Goal: Task Accomplishment & Management: Manage account settings

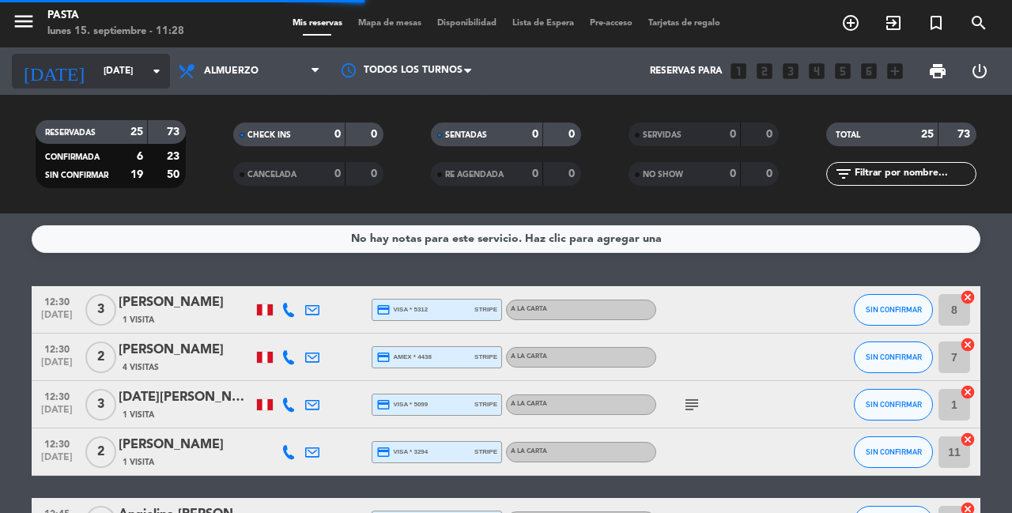
click at [142, 84] on input "[DATE]" at bounding box center [159, 71] width 126 height 27
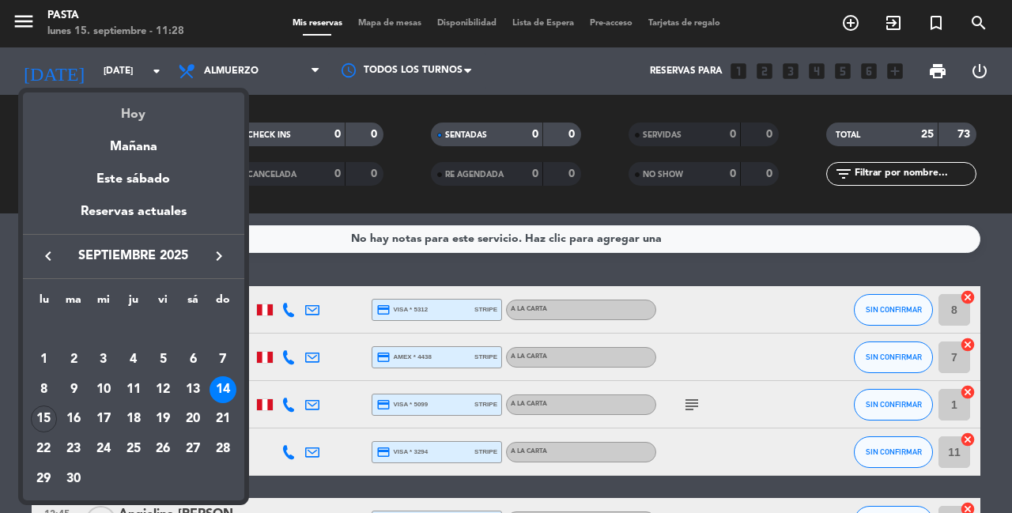
click at [141, 112] on div "Hoy" at bounding box center [133, 109] width 221 height 32
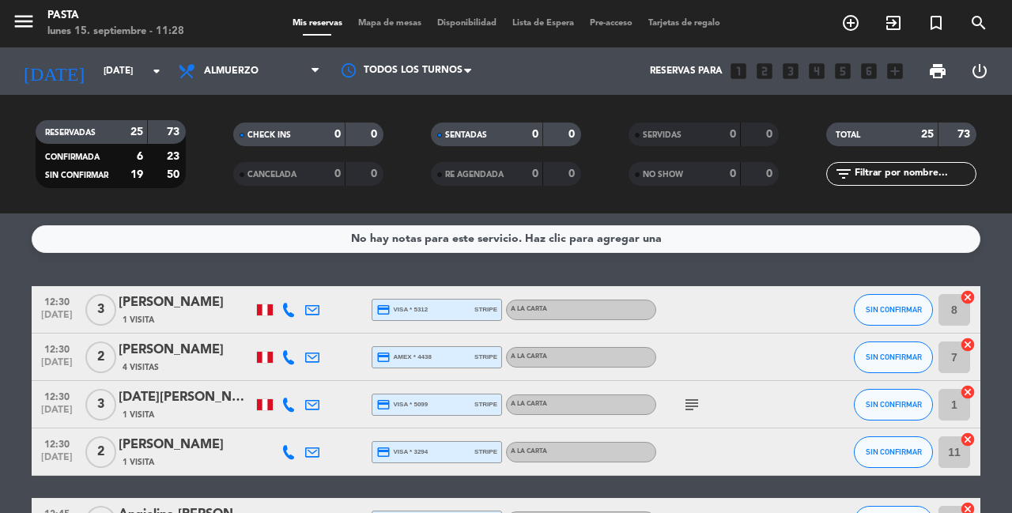
type input "[DATE]"
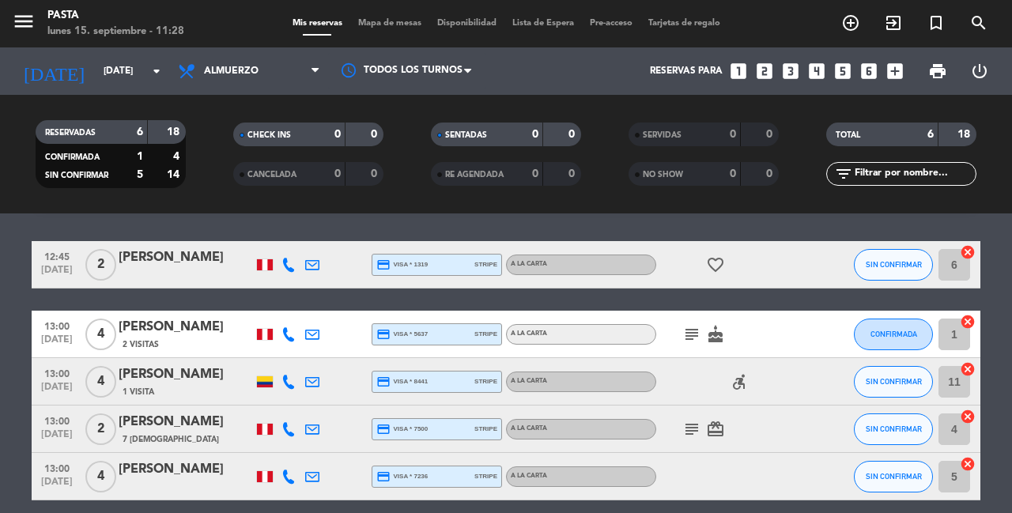
scroll to position [48, 0]
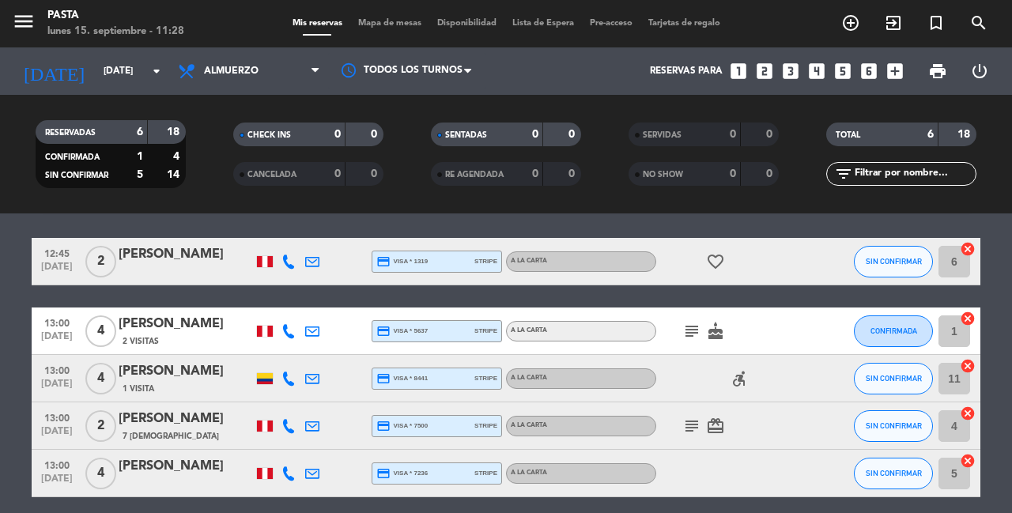
click at [683, 322] on icon "subject" at bounding box center [692, 331] width 19 height 19
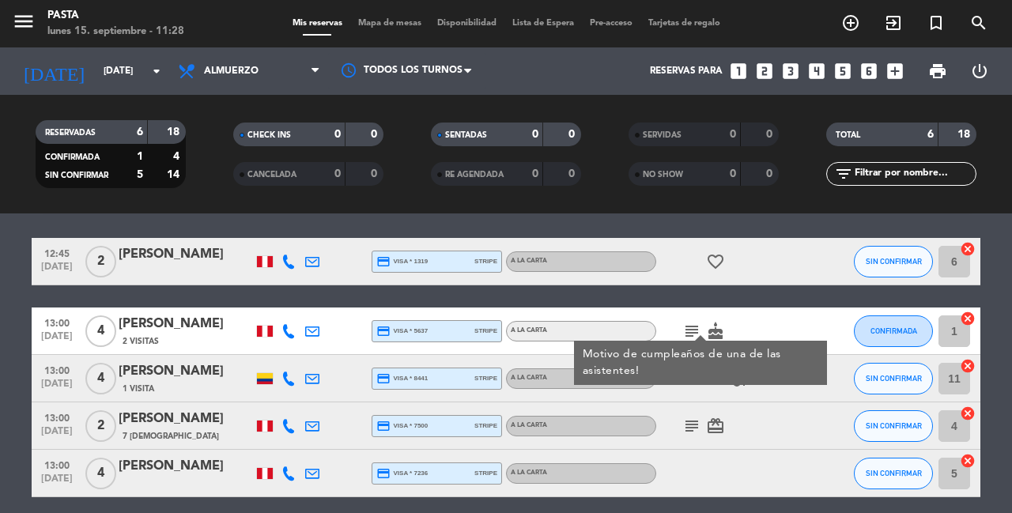
click at [683, 418] on icon "subject" at bounding box center [692, 426] width 19 height 19
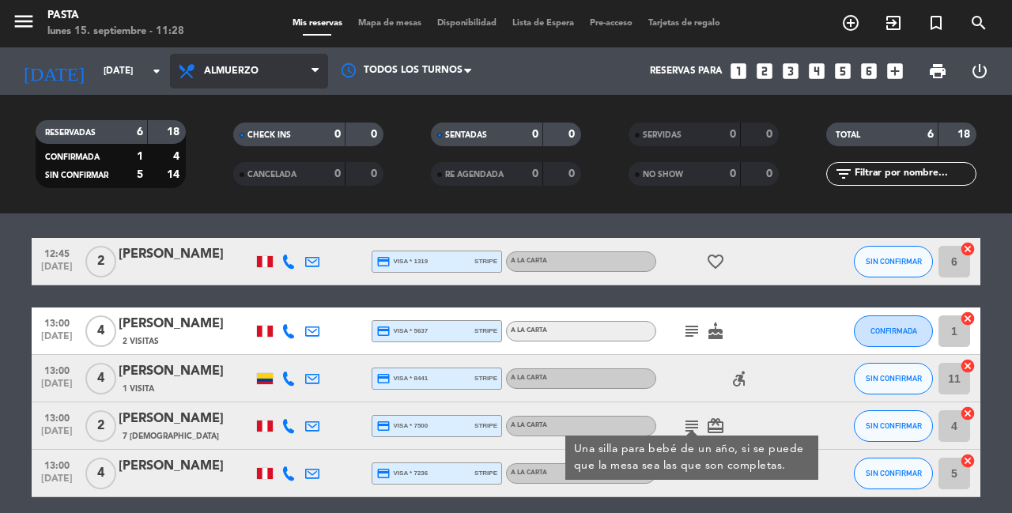
click at [260, 85] on span "Almuerzo" at bounding box center [249, 71] width 158 height 35
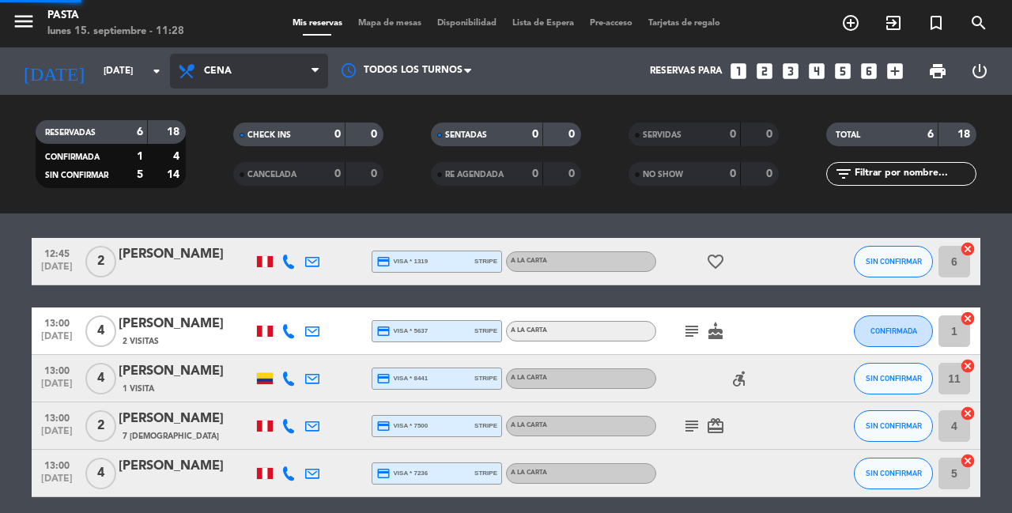
click at [302, 168] on div "menu Pasta [DATE] 15. septiembre - 11:28 Mis reservas Mapa de mesas Disponibili…" at bounding box center [506, 107] width 1012 height 214
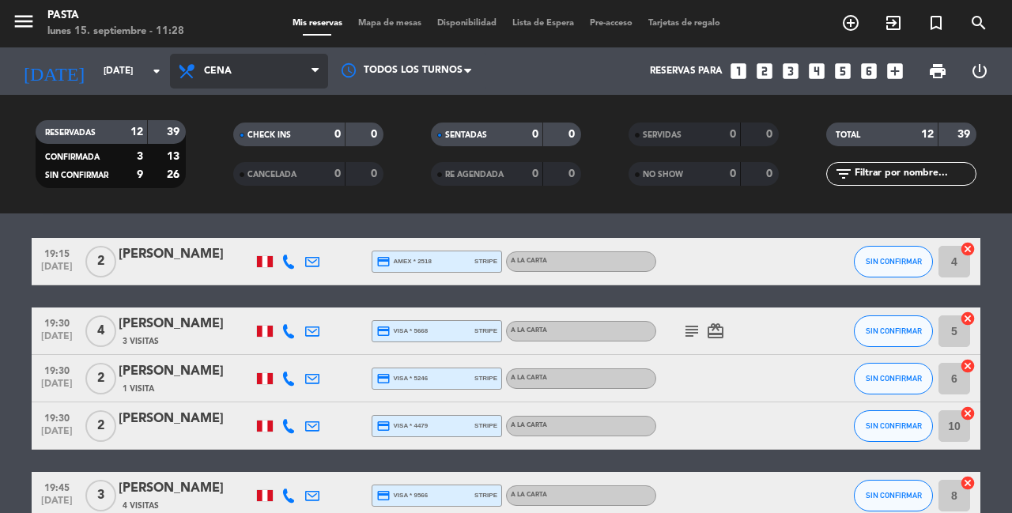
click at [313, 74] on icon at bounding box center [315, 71] width 7 height 13
click at [309, 131] on div "menu Pasta [DATE] 15. septiembre - 11:28 Mis reservas Mapa de mesas Disponibili…" at bounding box center [506, 107] width 1012 height 214
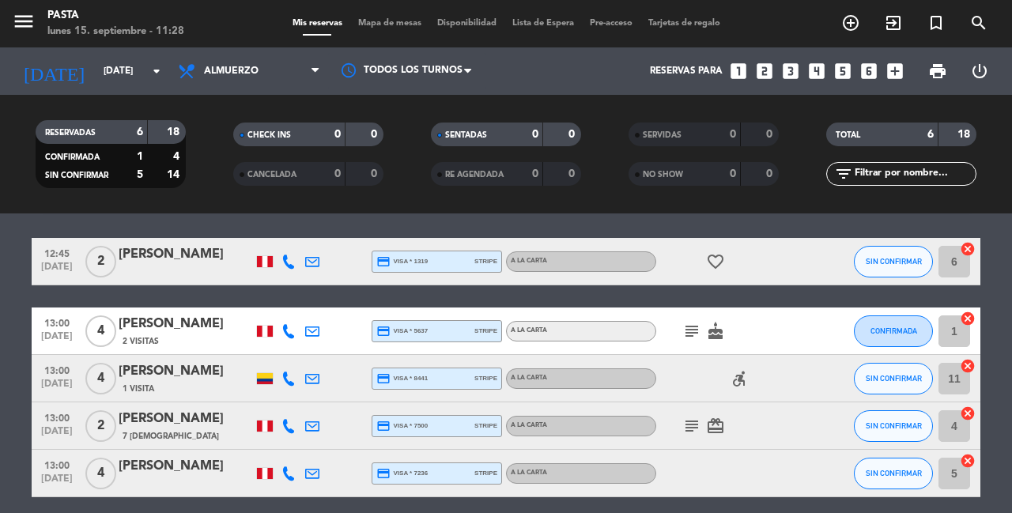
click at [683, 418] on icon "subject" at bounding box center [692, 426] width 19 height 19
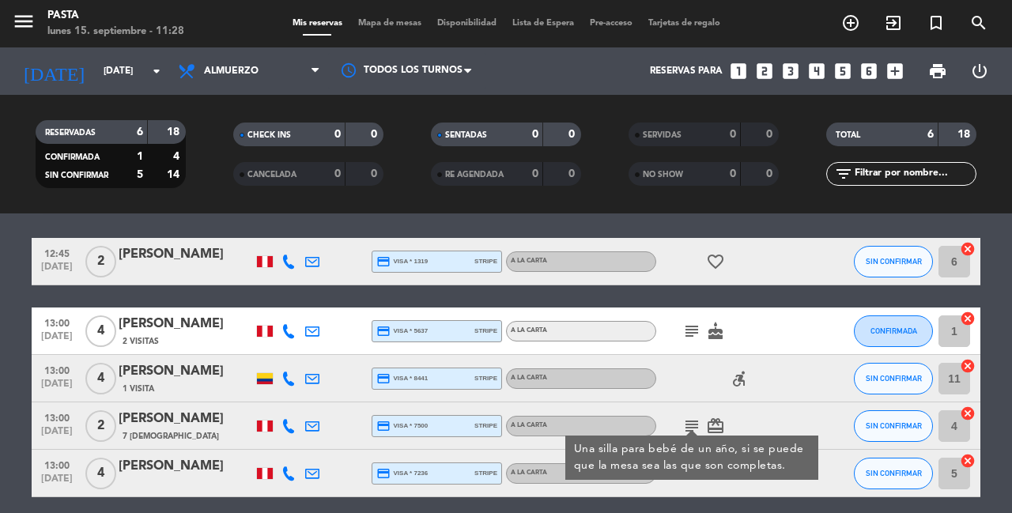
click at [691, 322] on icon "subject" at bounding box center [692, 331] width 19 height 19
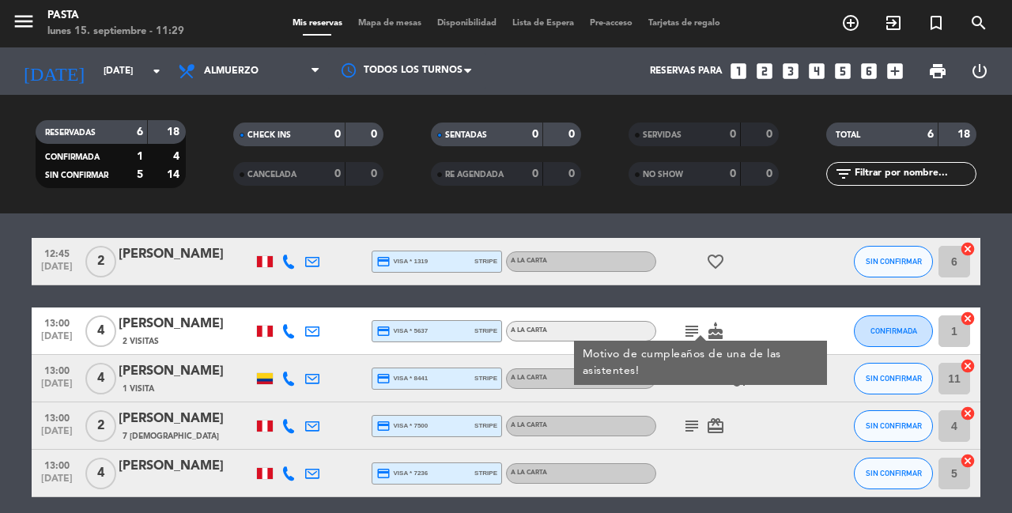
click at [715, 293] on div "12:45 [DATE] 2 [PERSON_NAME] credit_card visa * 1319 stripe A la carta favorite…" at bounding box center [506, 402] width 949 height 329
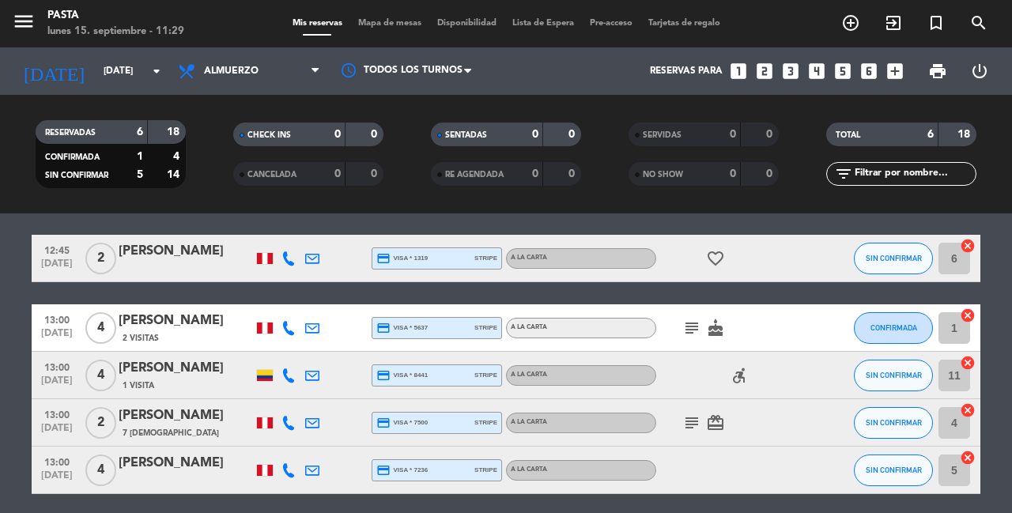
scroll to position [53, 0]
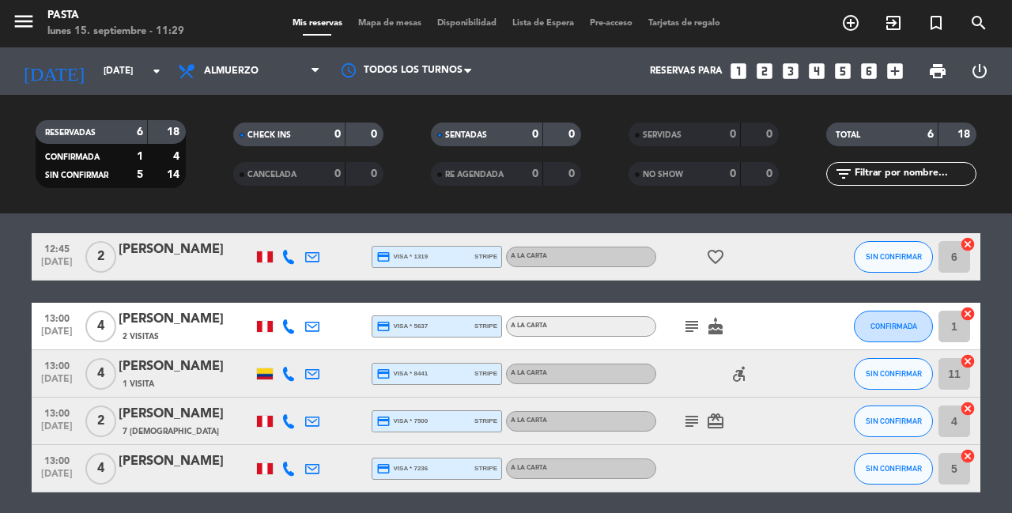
click at [741, 366] on icon "accessible_forward" at bounding box center [739, 374] width 19 height 19
click at [770, 286] on div "12:45 [DATE] 2 [PERSON_NAME] credit_card visa * 1319 stripe A la carta favorite…" at bounding box center [506, 397] width 949 height 329
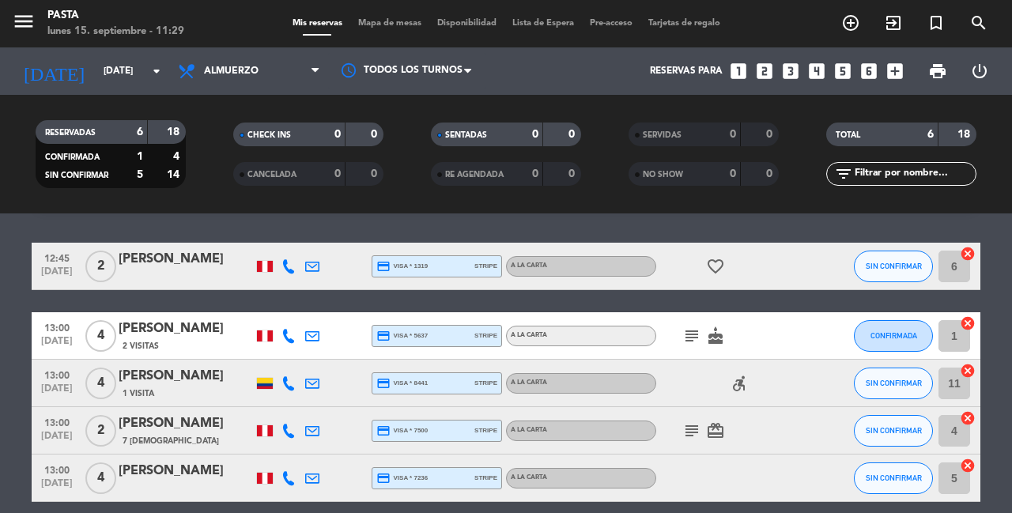
scroll to position [41, 0]
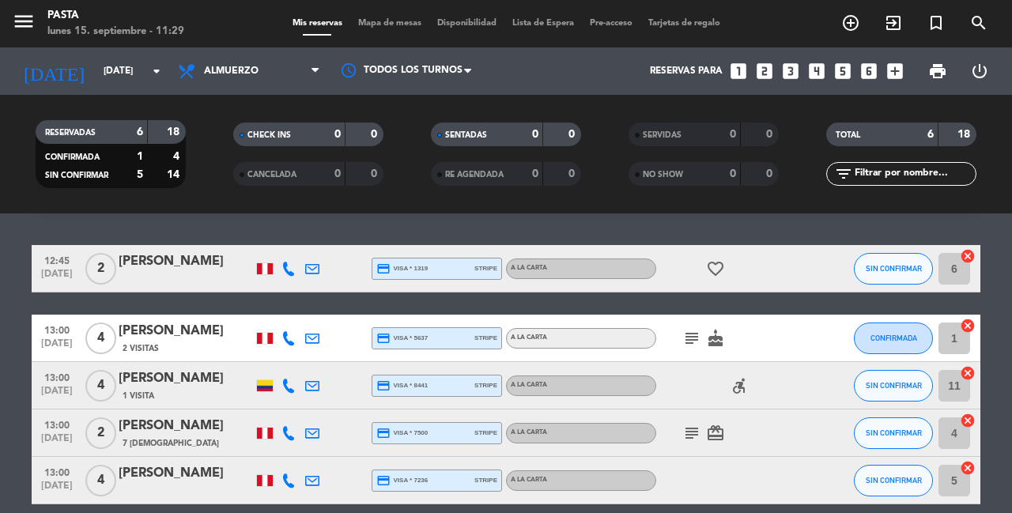
click at [971, 365] on icon "cancel" at bounding box center [968, 373] width 16 height 16
click at [966, 460] on icon "cancel" at bounding box center [968, 468] width 16 height 16
click at [949, 376] on icon "border_all" at bounding box center [957, 385] width 19 height 19
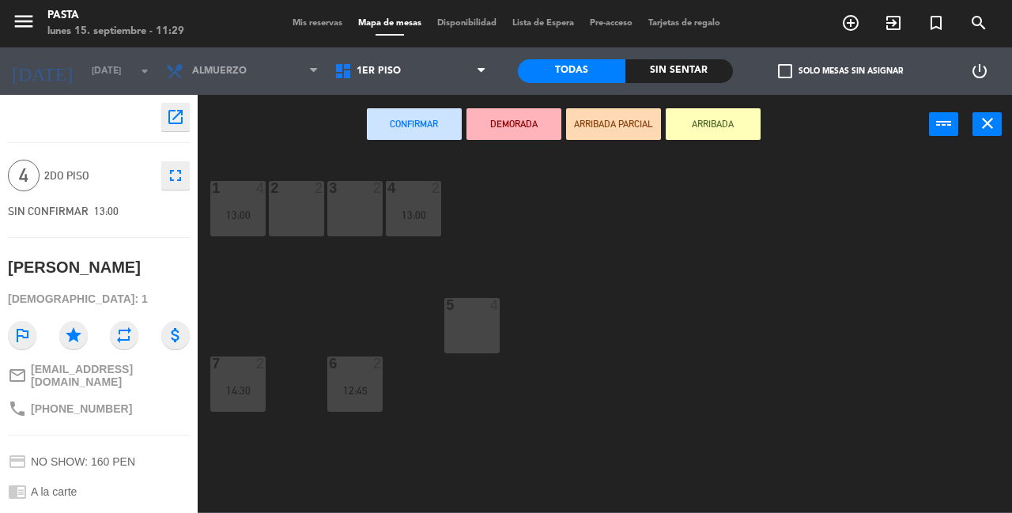
click at [451, 315] on div "5 4" at bounding box center [472, 325] width 55 height 55
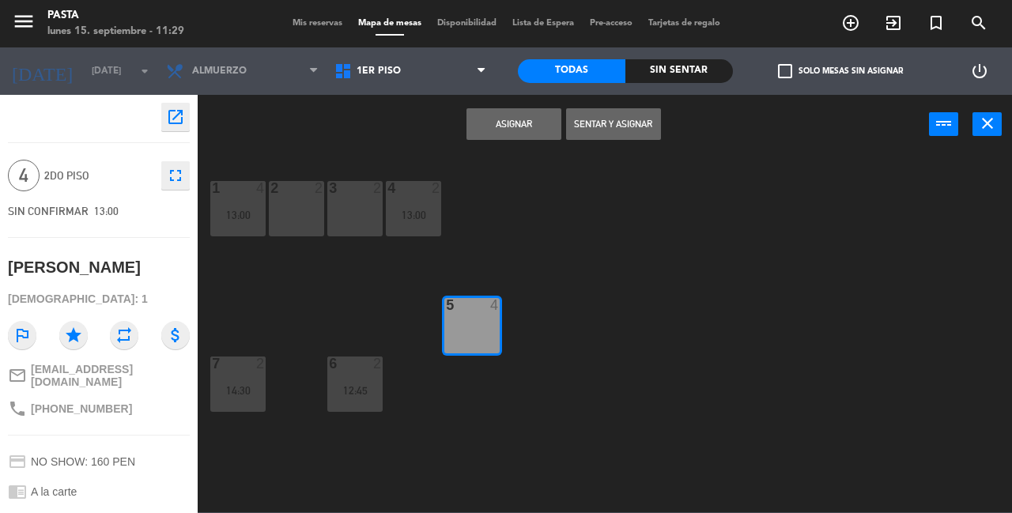
click at [518, 132] on button "Asignar" at bounding box center [514, 124] width 95 height 32
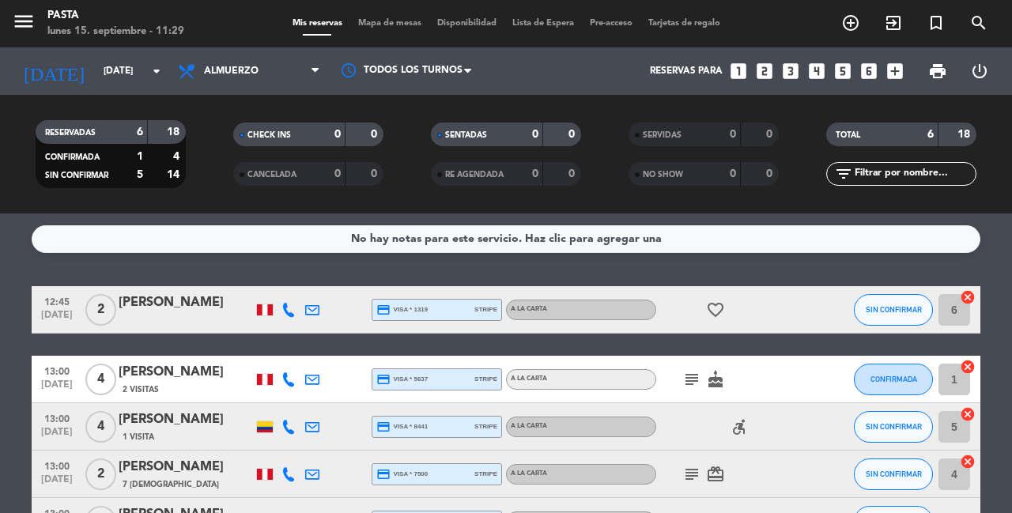
scroll to position [64, 0]
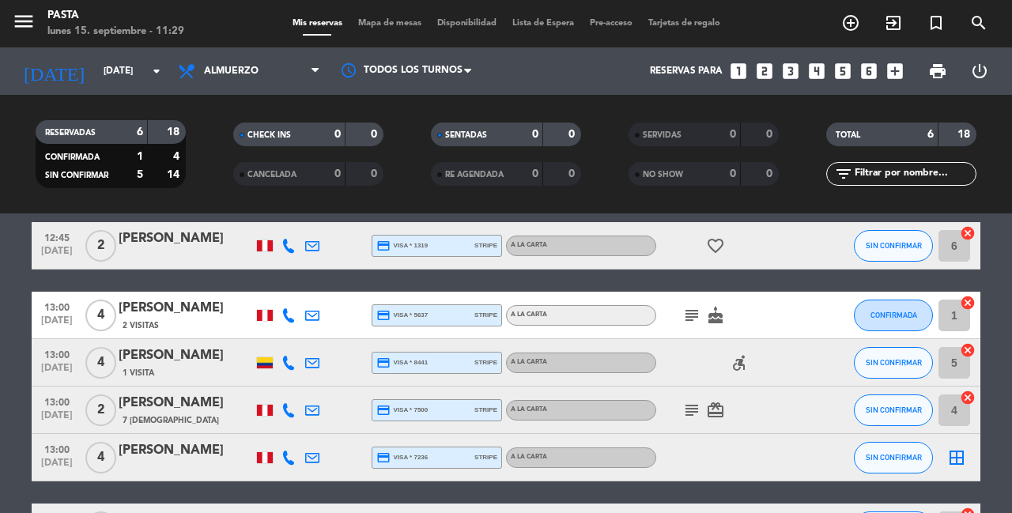
click at [956, 452] on icon "border_all" at bounding box center [957, 457] width 19 height 19
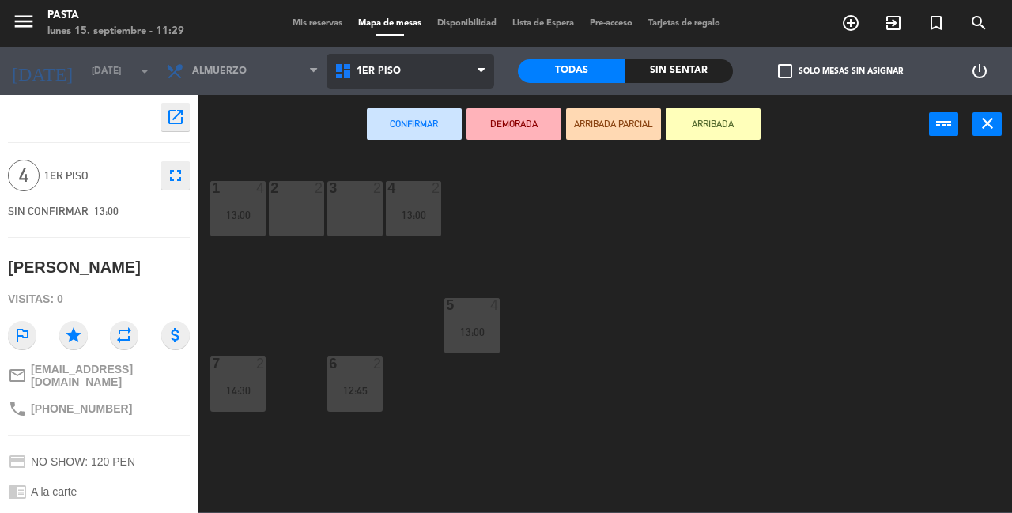
click at [464, 81] on span "1ER PISO" at bounding box center [411, 71] width 168 height 35
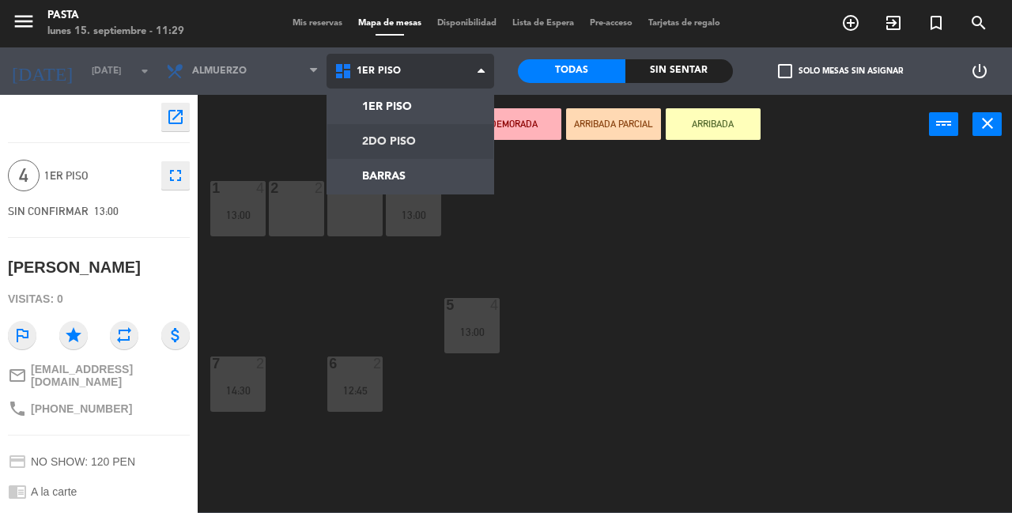
click at [456, 147] on ng-component "menu Pasta [DATE] 15. septiembre - 11:29 Mis reservas Mapa de mesas Disponibili…" at bounding box center [506, 256] width 1012 height 513
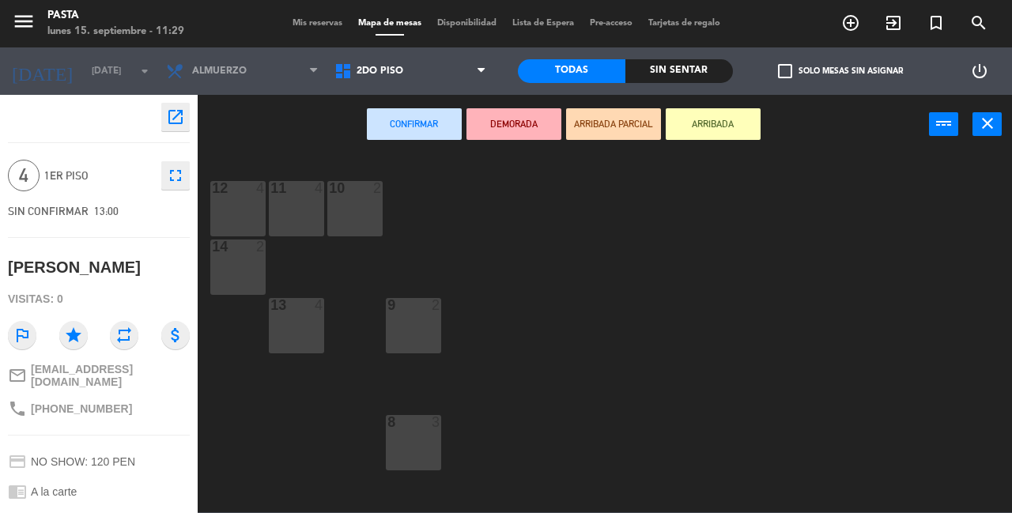
click at [308, 194] on div "11 4" at bounding box center [296, 189] width 55 height 16
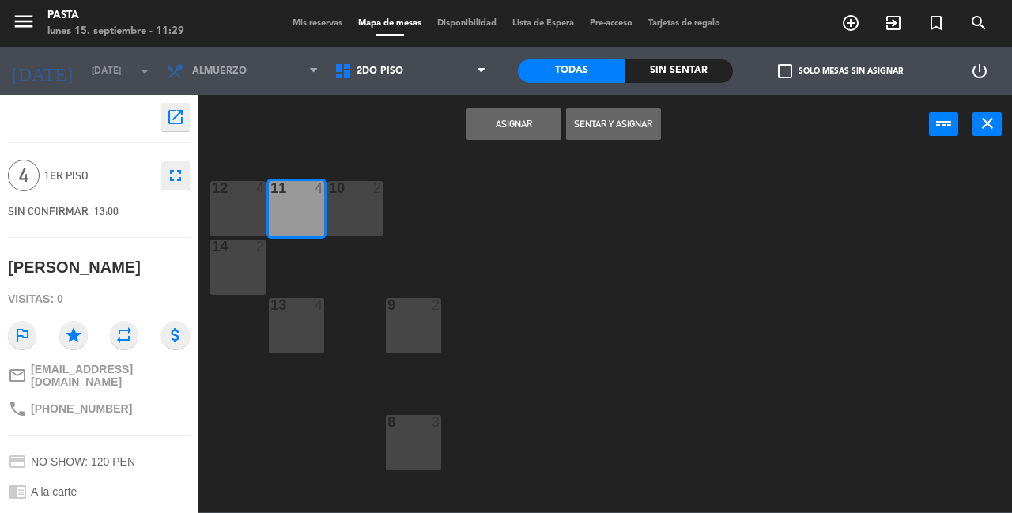
click at [498, 123] on button "Asignar" at bounding box center [514, 124] width 95 height 32
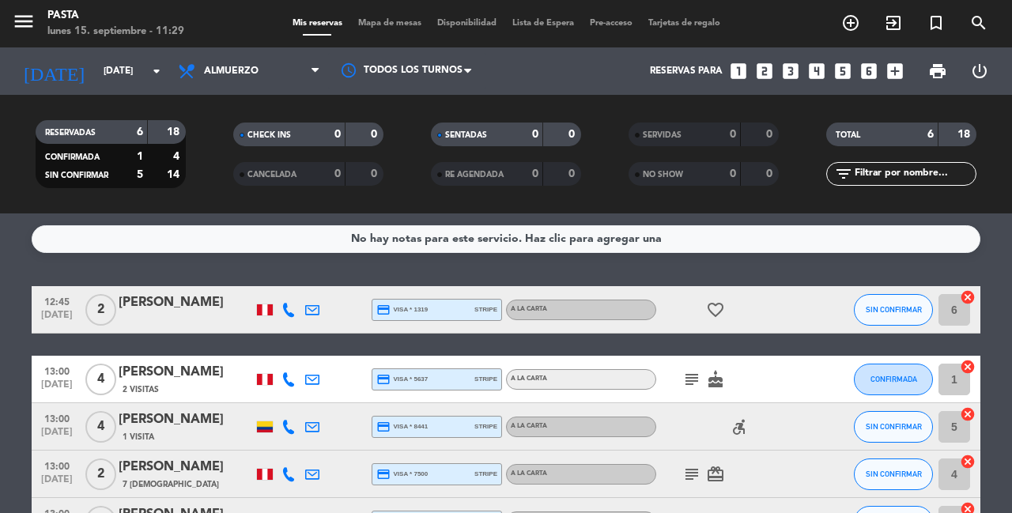
click at [6, 371] on bookings-row "12:45 [DATE] 2 [PERSON_NAME] credit_card visa * 1319 stripe A la carta favorite…" at bounding box center [506, 450] width 1012 height 329
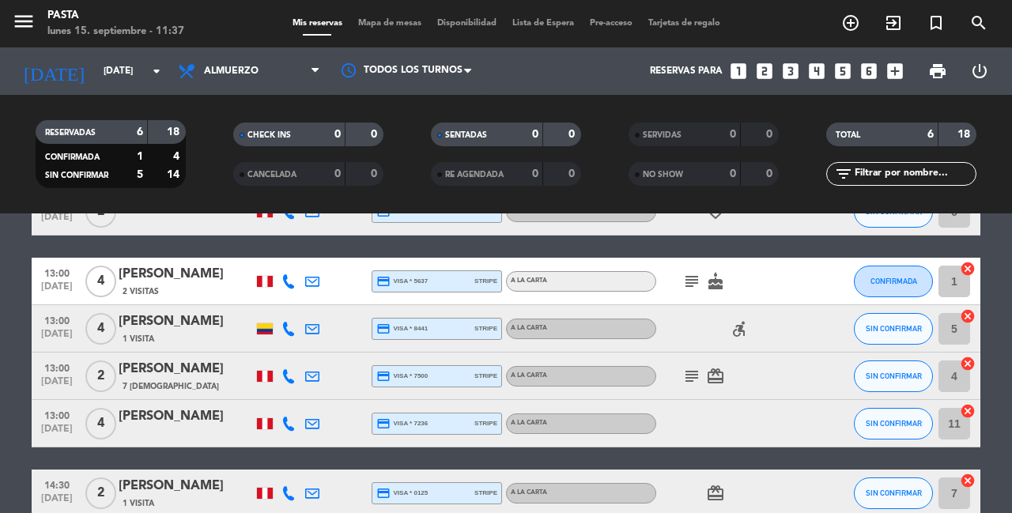
scroll to position [93, 0]
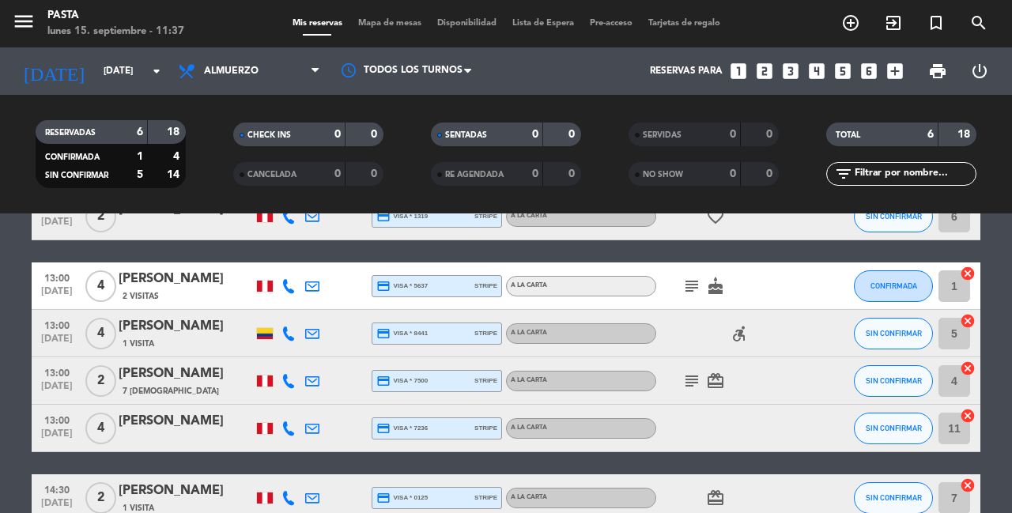
click at [172, 316] on div "[PERSON_NAME]" at bounding box center [186, 326] width 134 height 21
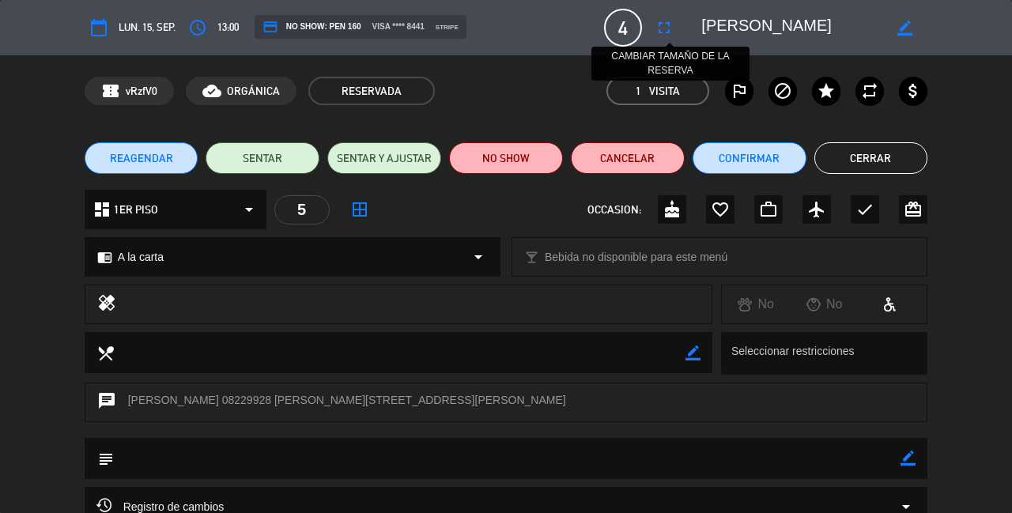
click at [671, 28] on icon "fullscreen" at bounding box center [664, 27] width 19 height 19
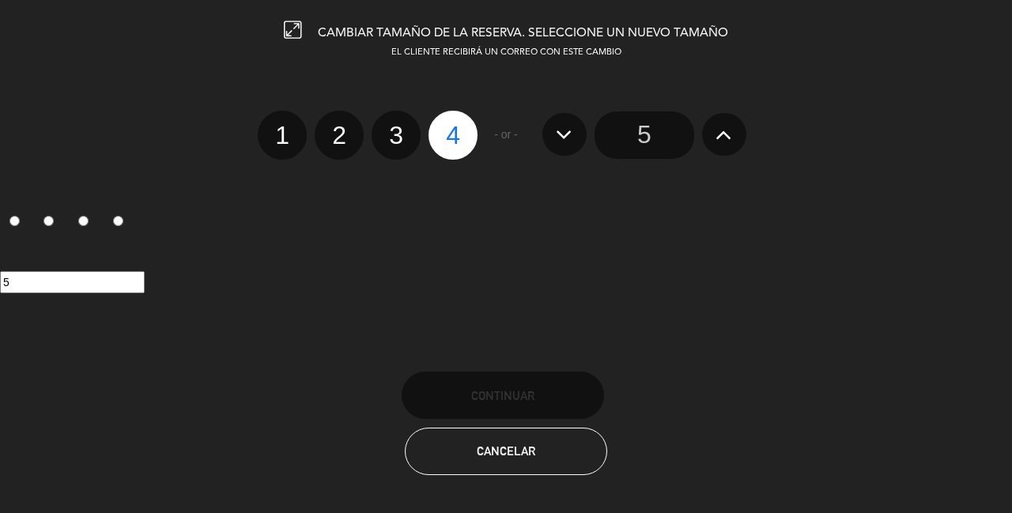
click at [654, 112] on input "5" at bounding box center [645, 135] width 100 height 47
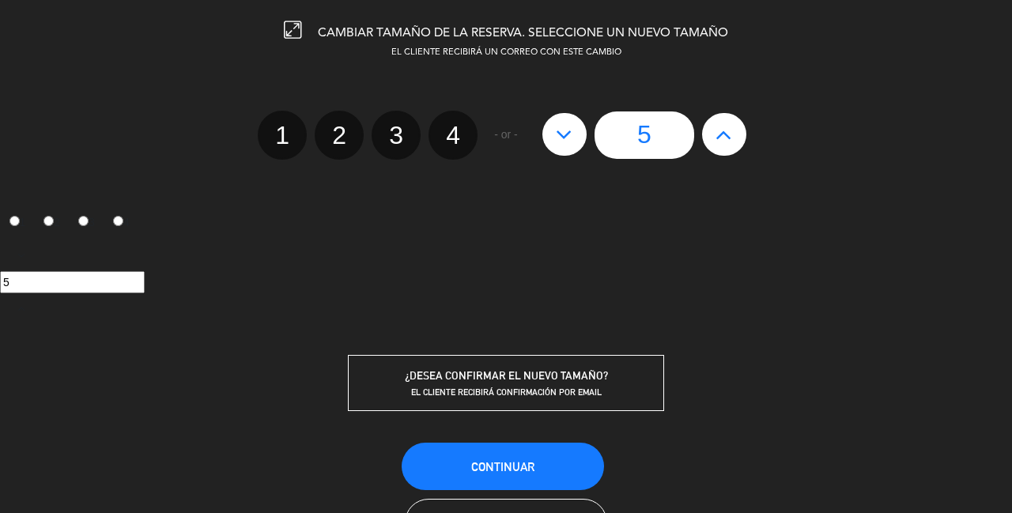
click at [525, 460] on span "Continuar" at bounding box center [502, 466] width 63 height 13
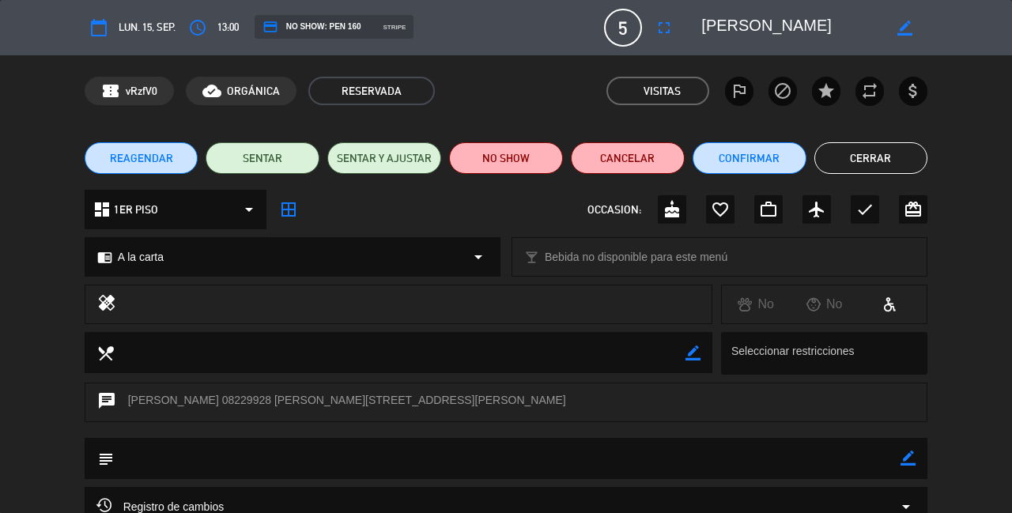
click at [887, 153] on button "Cerrar" at bounding box center [872, 158] width 114 height 32
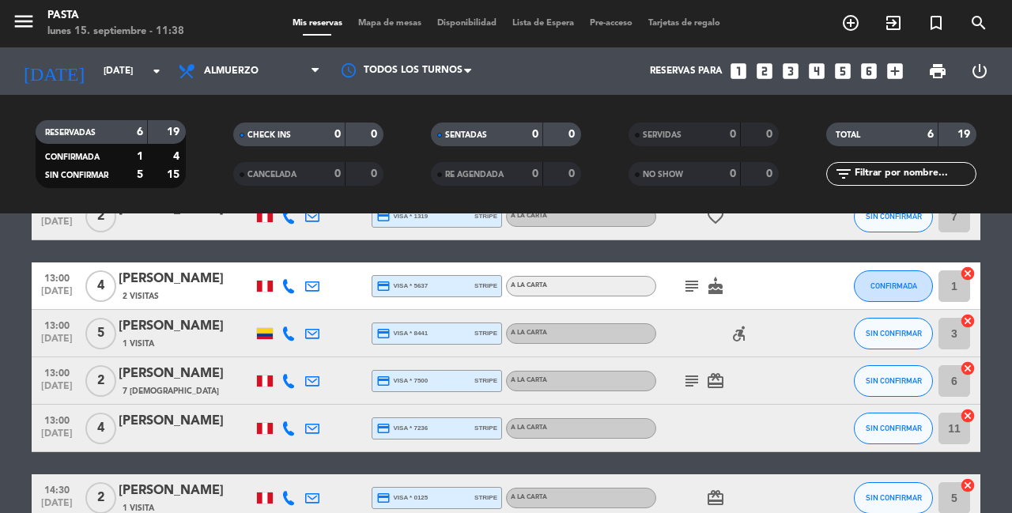
scroll to position [89, 0]
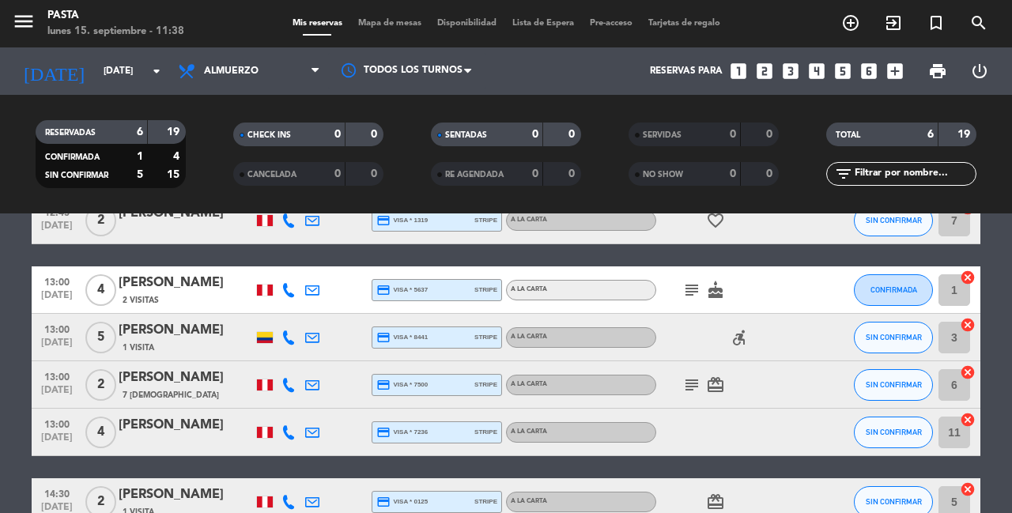
click at [691, 377] on icon "subject" at bounding box center [692, 385] width 19 height 19
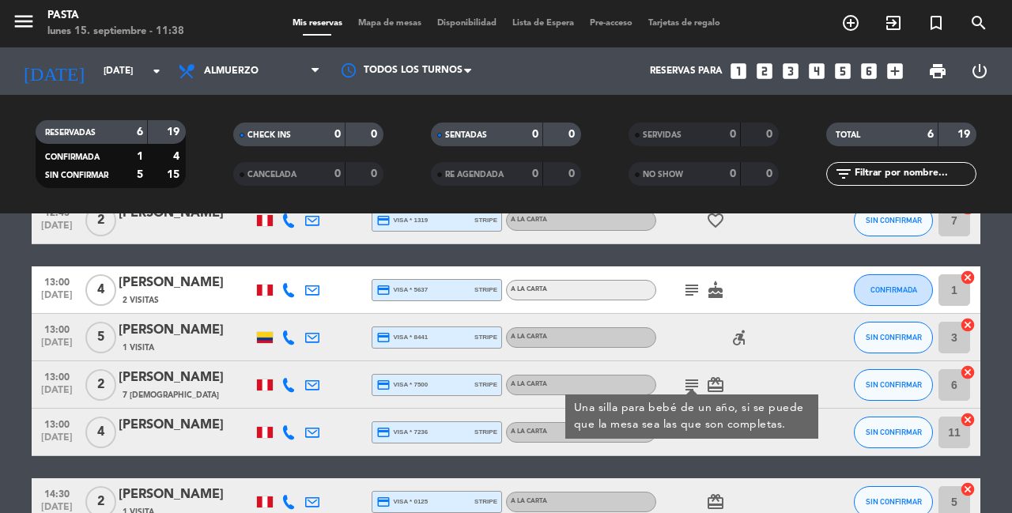
click at [633, 455] on div "12:45 [DATE] 2 [PERSON_NAME] credit_card visa * 1319 stripe A la carta favorite…" at bounding box center [506, 361] width 949 height 329
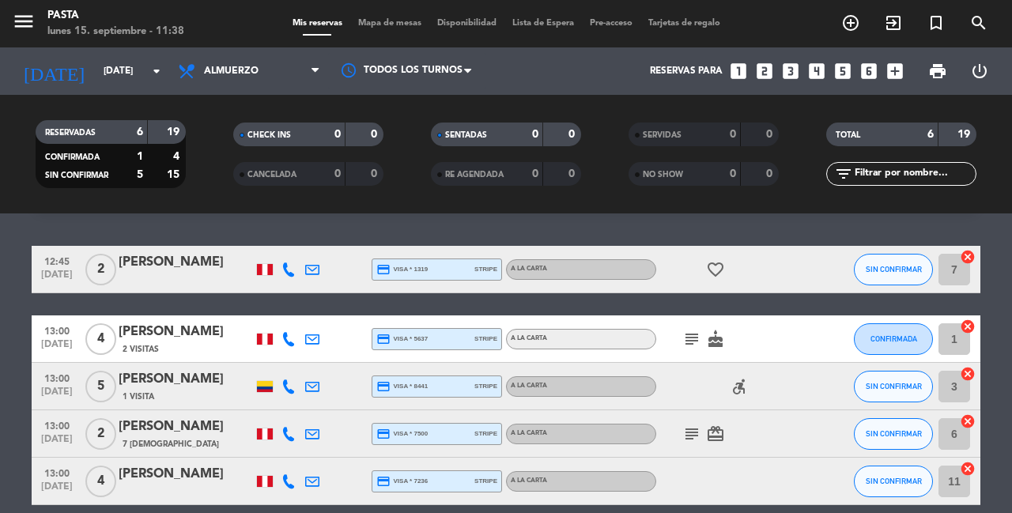
scroll to position [48, 0]
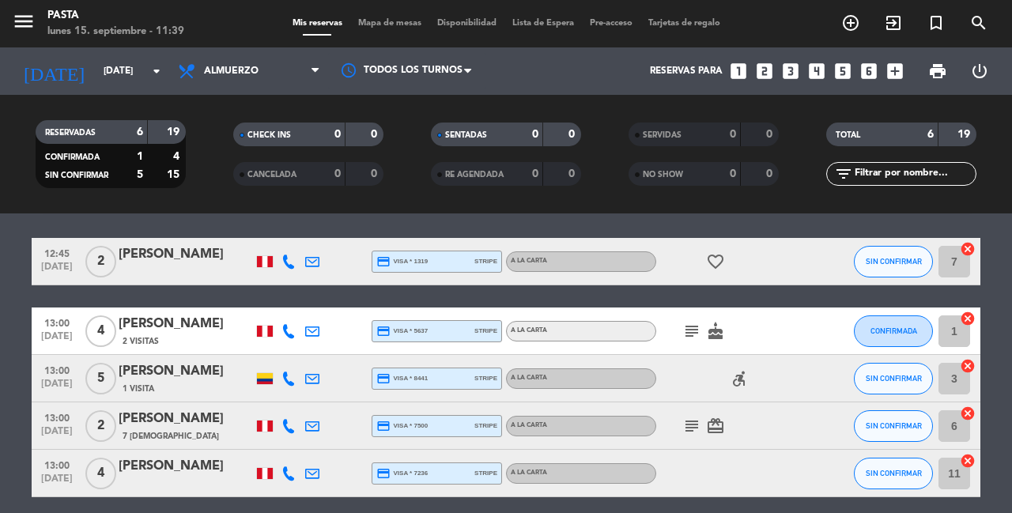
click at [689, 417] on icon "subject" at bounding box center [692, 426] width 19 height 19
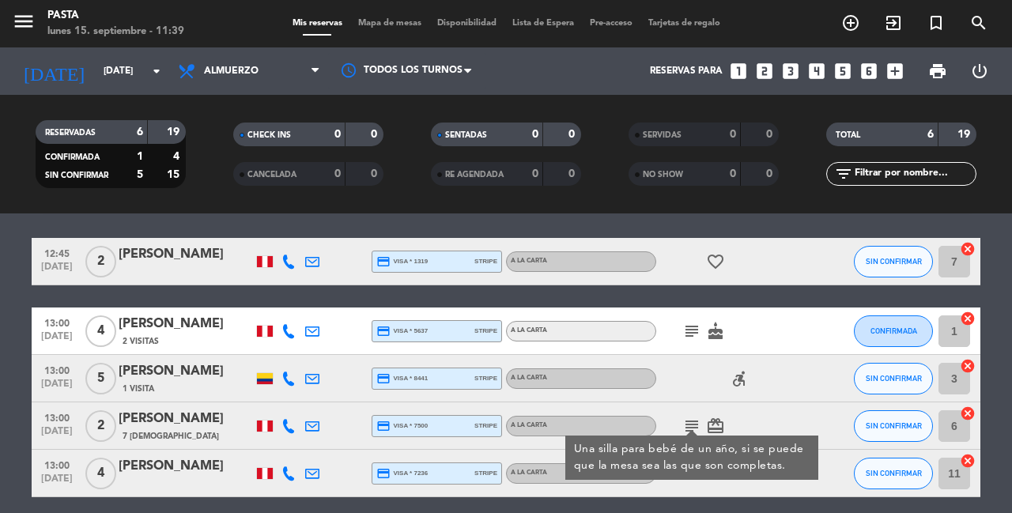
click at [965, 406] on icon "cancel" at bounding box center [968, 414] width 16 height 16
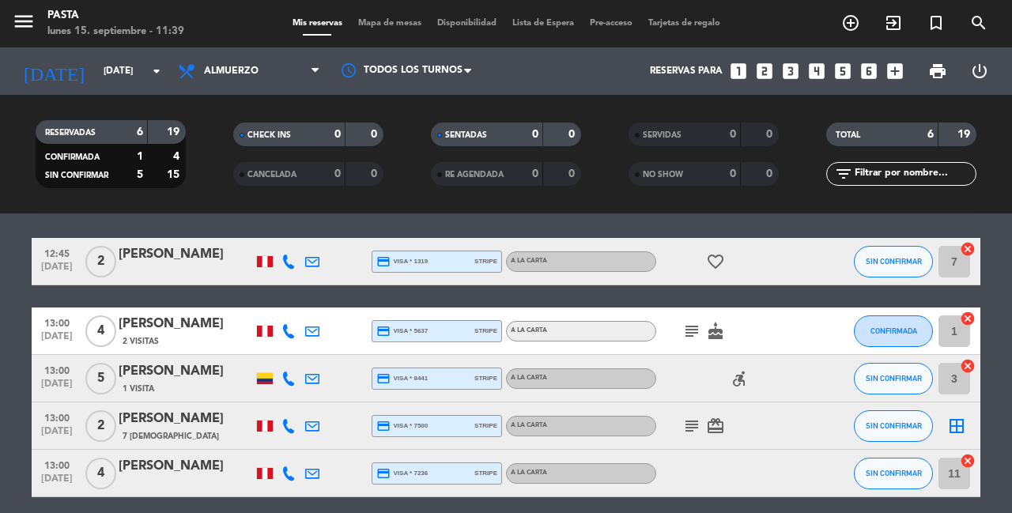
click at [964, 417] on icon "border_all" at bounding box center [957, 426] width 19 height 19
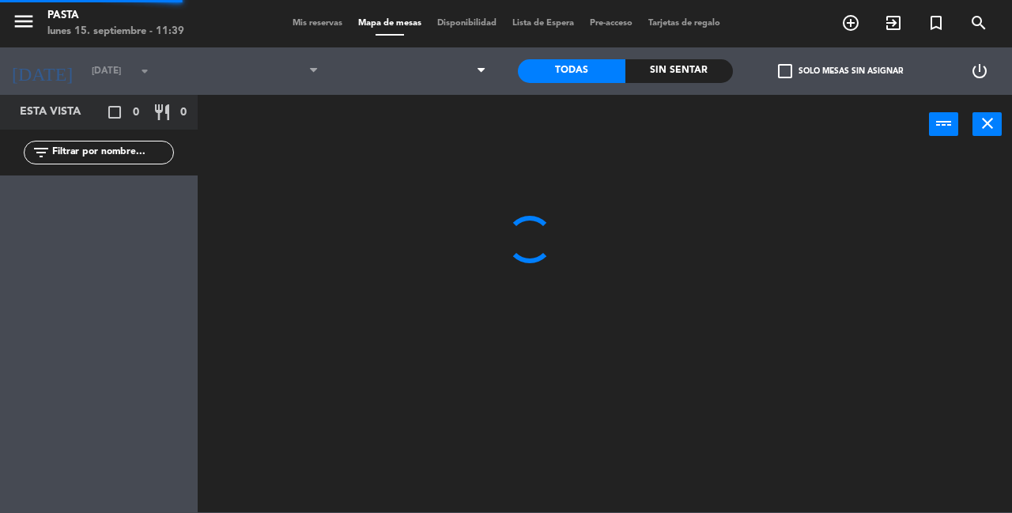
click at [964, 413] on div at bounding box center [610, 332] width 804 height 359
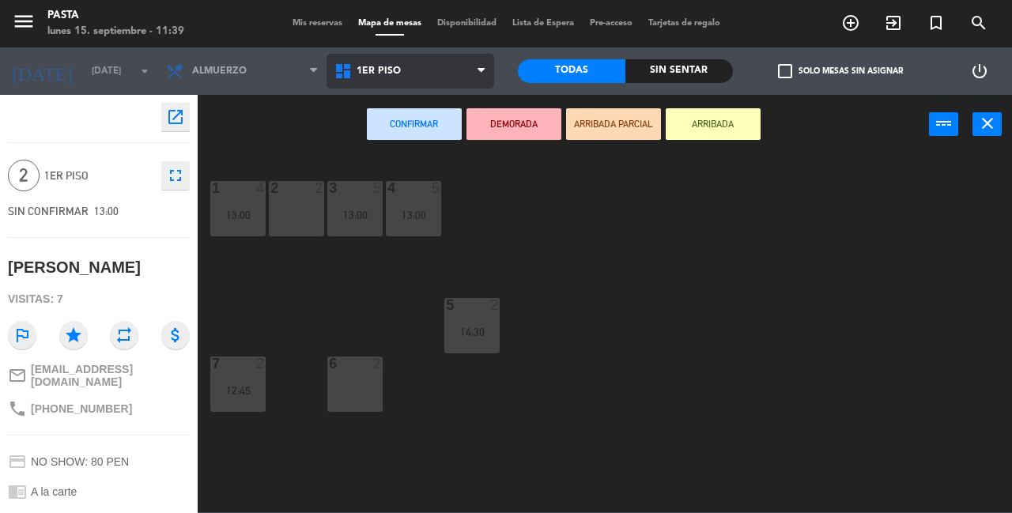
click at [396, 78] on span "1ER PISO" at bounding box center [411, 71] width 168 height 35
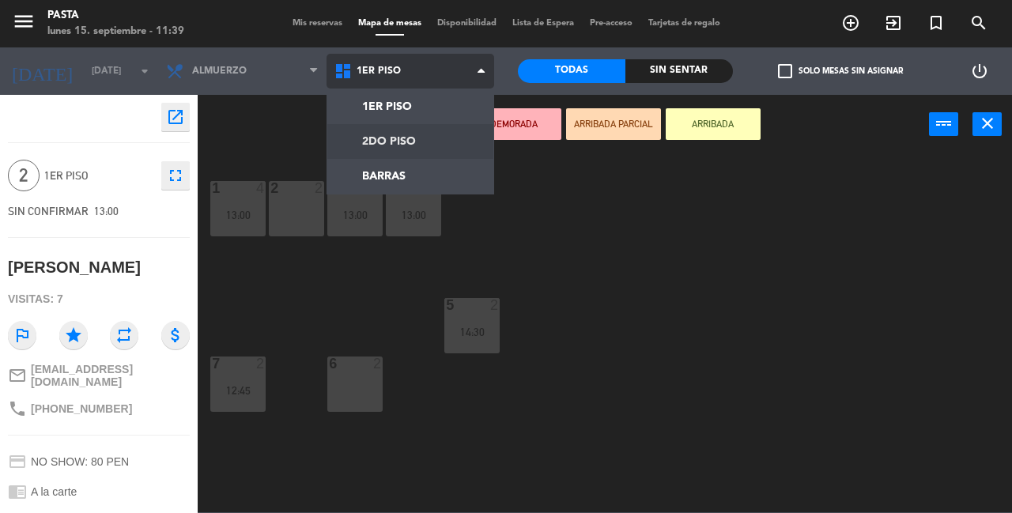
click at [394, 131] on ng-component "menu Pasta [DATE] 15. septiembre - 11:39 Mis reservas Mapa de mesas Disponibili…" at bounding box center [506, 256] width 1012 height 513
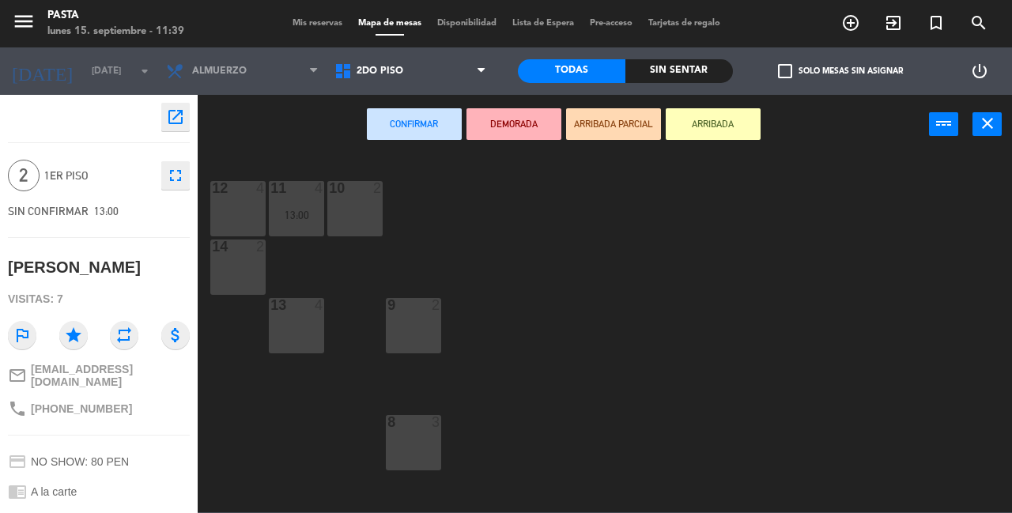
click at [415, 452] on div "8 3" at bounding box center [413, 442] width 55 height 55
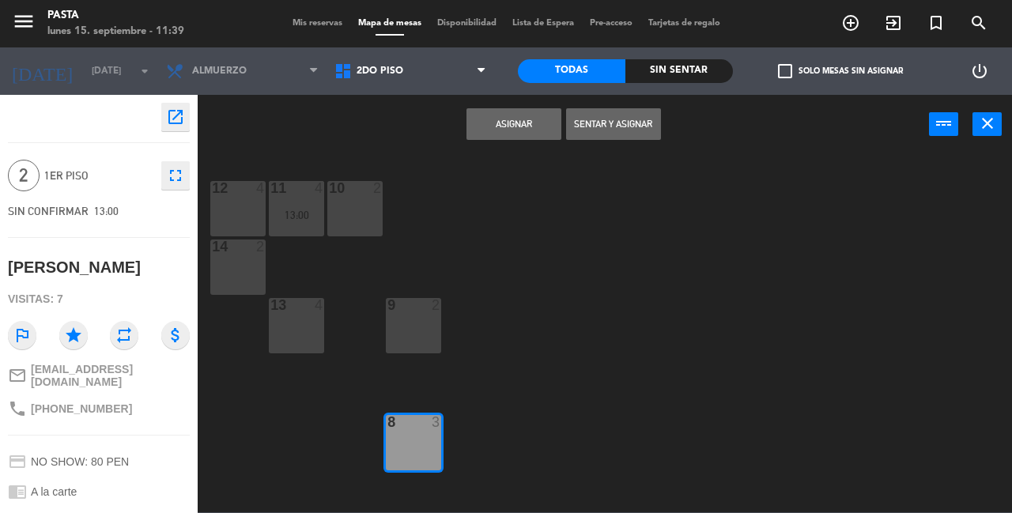
click at [536, 112] on button "Asignar" at bounding box center [514, 124] width 95 height 32
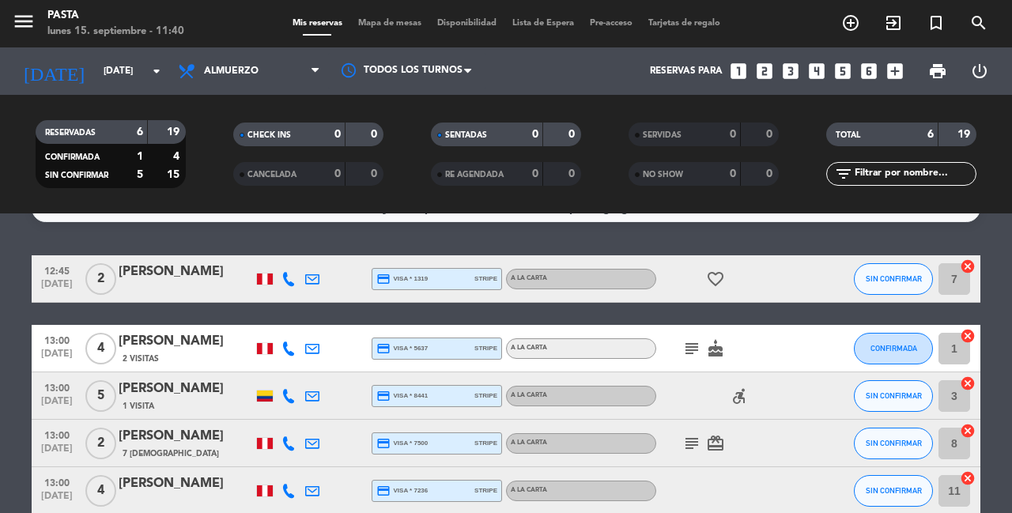
scroll to position [30, 0]
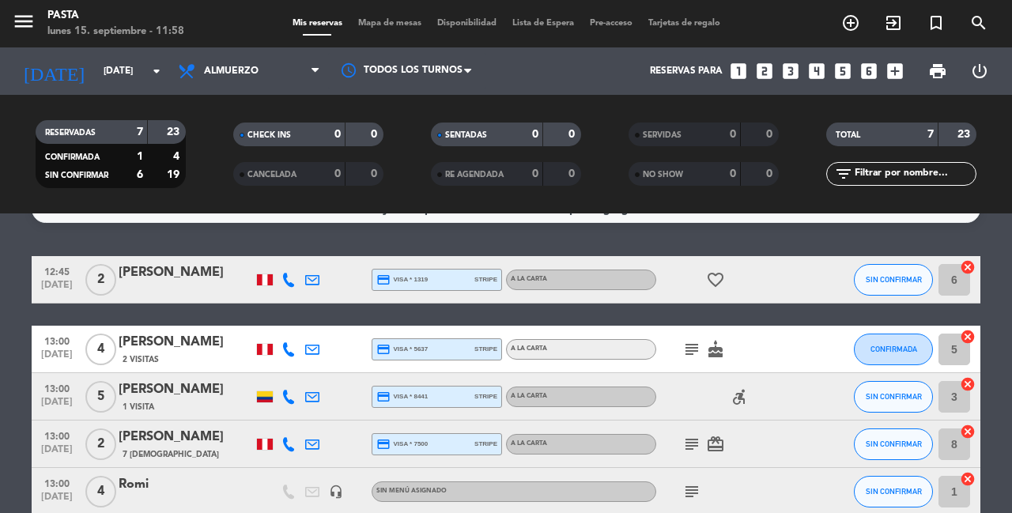
click at [747, 388] on span "accessible_forward" at bounding box center [740, 397] width 24 height 19
click at [740, 391] on icon "accessible_forward" at bounding box center [739, 397] width 19 height 19
click at [166, 380] on div "[PERSON_NAME]" at bounding box center [186, 390] width 134 height 21
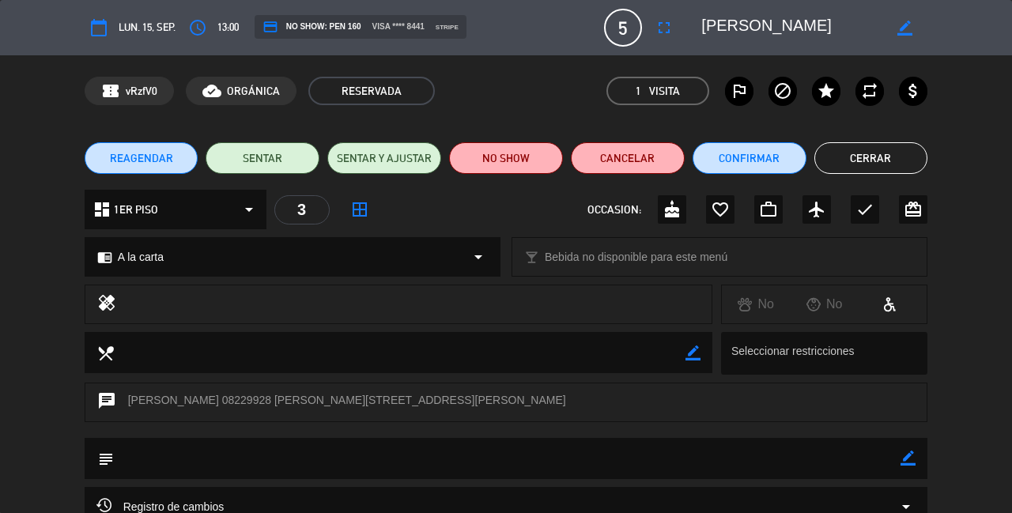
scroll to position [0, 0]
click at [887, 308] on icon at bounding box center [890, 304] width 14 height 14
click at [861, 161] on button "Cerrar" at bounding box center [872, 158] width 114 height 32
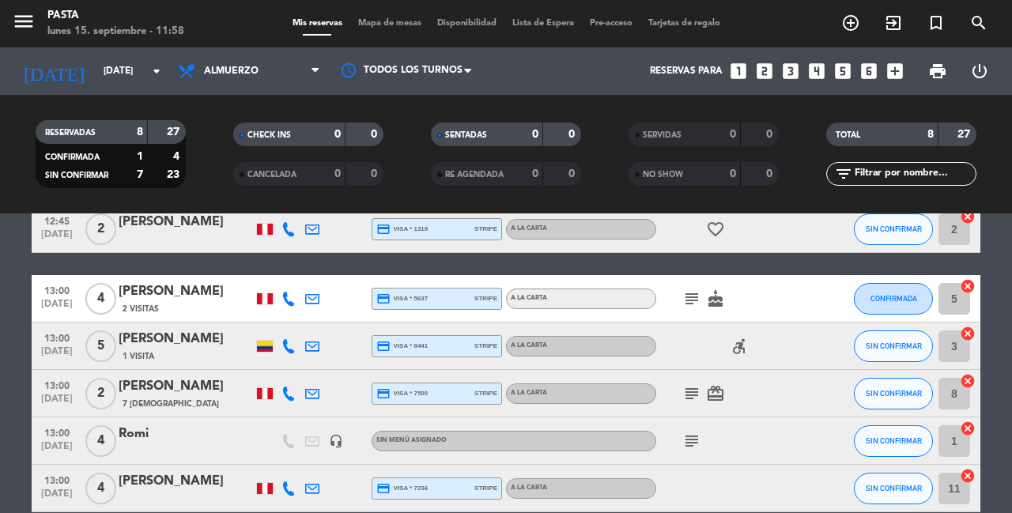
scroll to position [81, 0]
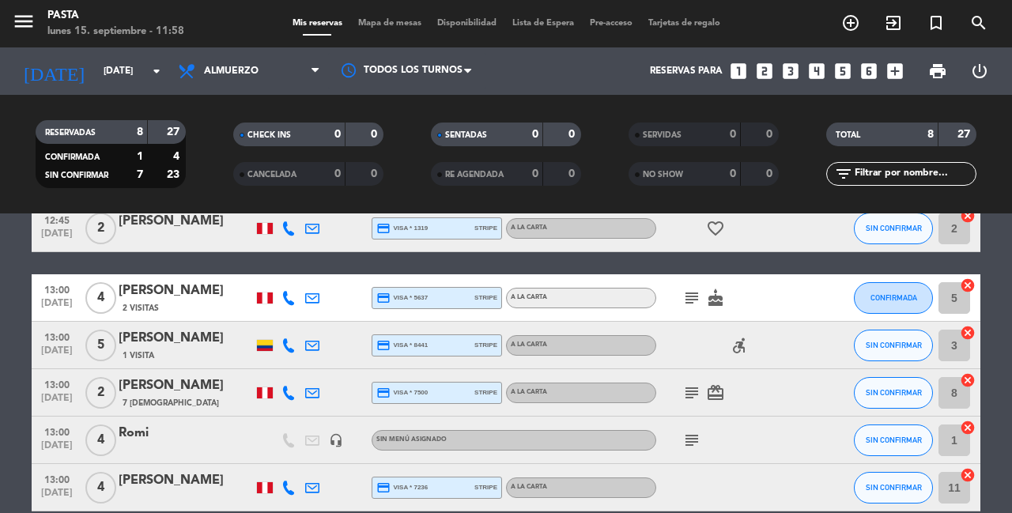
click at [685, 431] on icon "subject" at bounding box center [692, 440] width 19 height 19
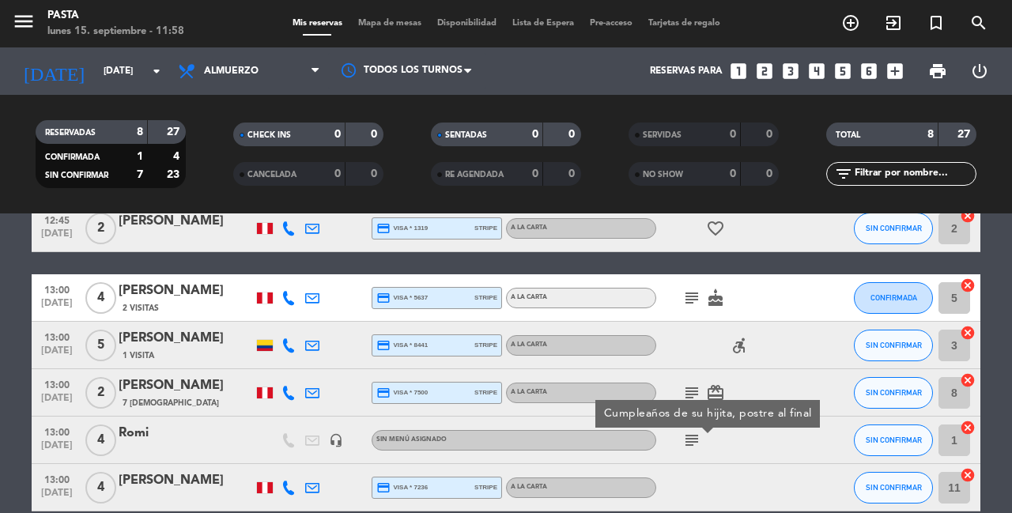
click at [767, 258] on div "12:45 [DATE] 2 [PERSON_NAME] credit_card visa * 1319 stripe A la carta favorite…" at bounding box center [506, 428] width 949 height 446
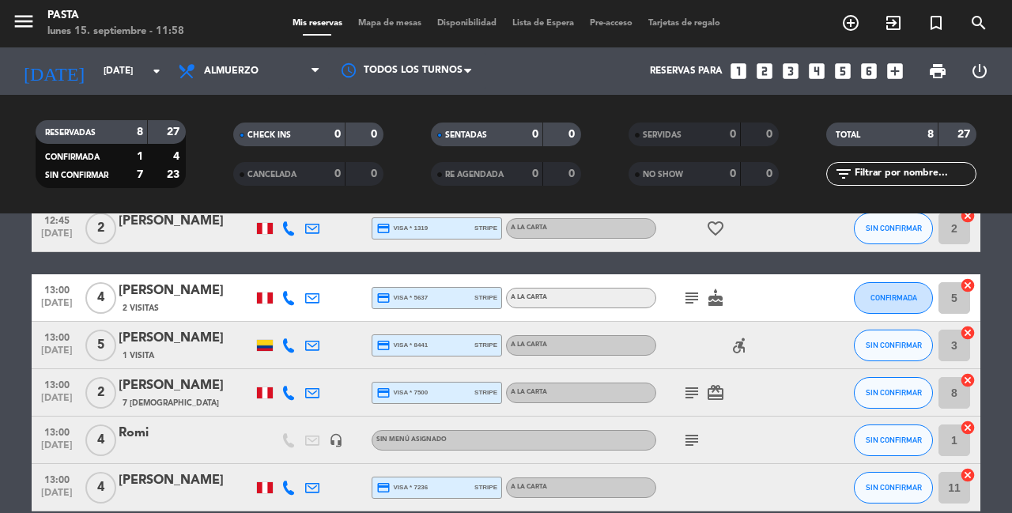
click at [336, 433] on icon "headset_mic" at bounding box center [336, 440] width 14 height 14
click at [414, 255] on div "12:45 [DATE] 2 [PERSON_NAME] credit_card visa * 1319 stripe A la carta favorite…" at bounding box center [506, 428] width 949 height 446
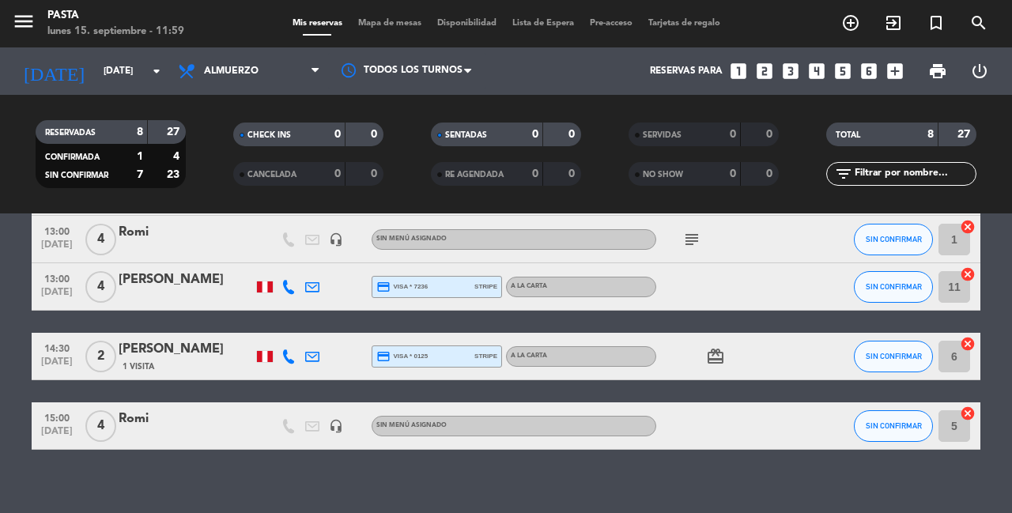
scroll to position [282, 0]
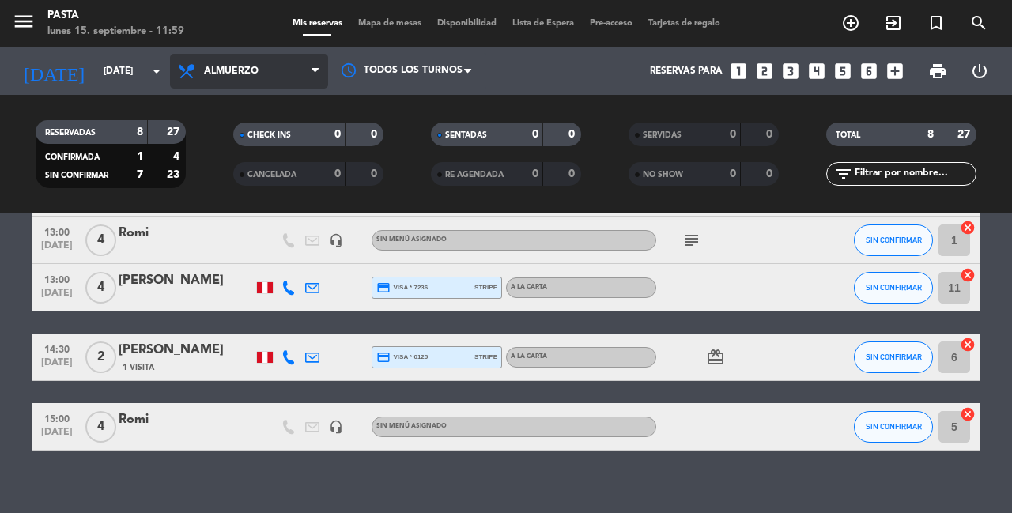
click at [238, 70] on span "Almuerzo" at bounding box center [231, 71] width 55 height 11
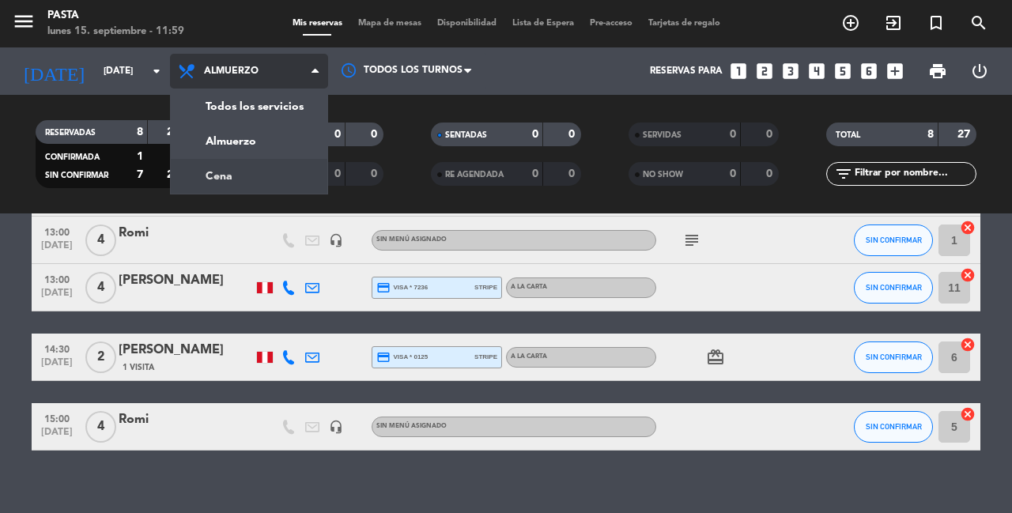
click at [236, 178] on div "menu Pasta [DATE] 15. septiembre - 11:59 Mis reservas Mapa de mesas Disponibili…" at bounding box center [506, 107] width 1012 height 214
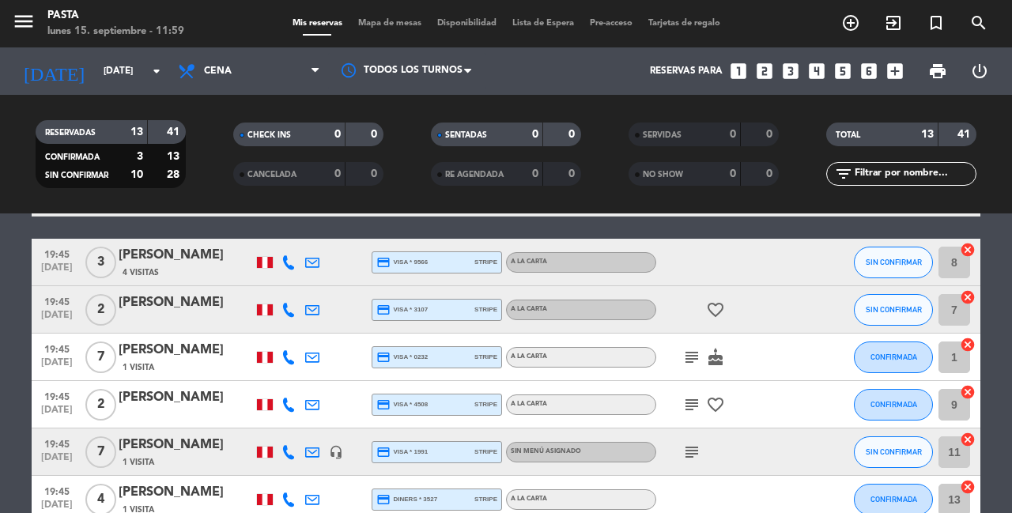
click at [269, 83] on span "Cena" at bounding box center [249, 71] width 158 height 35
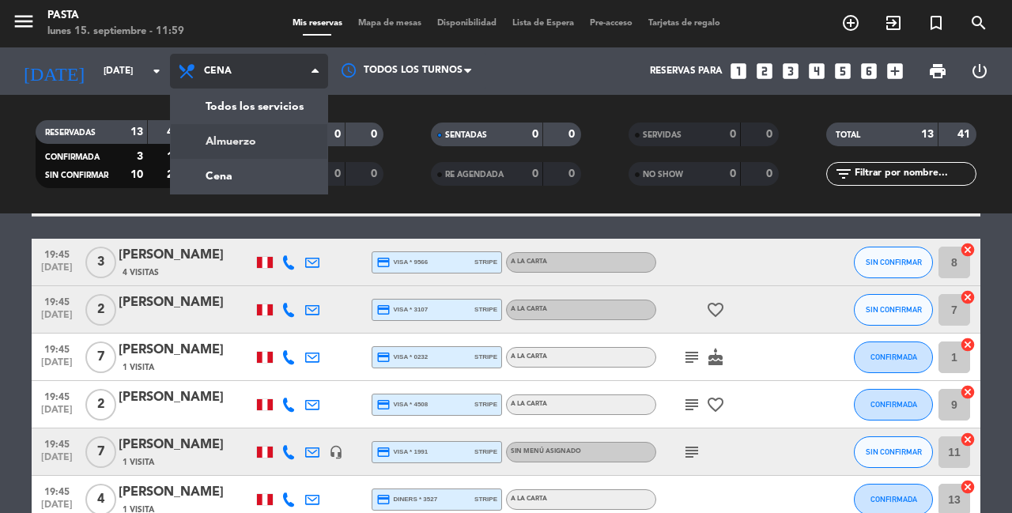
click at [280, 137] on div "menu Pasta [DATE] 15. septiembre - 11:59 Mis reservas Mapa de mesas Disponibili…" at bounding box center [506, 107] width 1012 height 214
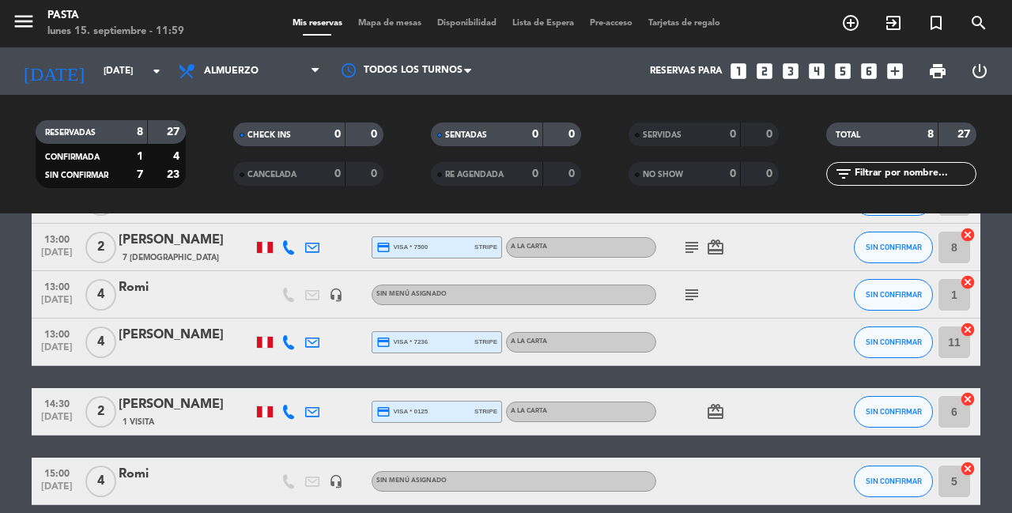
scroll to position [230, 0]
